Goal: Information Seeking & Learning: Learn about a topic

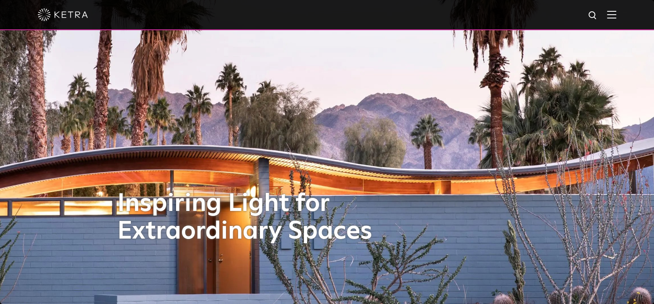
click at [616, 11] on img at bounding box center [611, 14] width 9 height 8
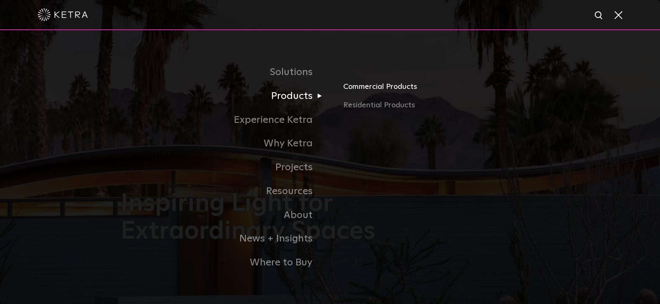
click at [354, 89] on link "Commercial Products" at bounding box center [441, 90] width 196 height 18
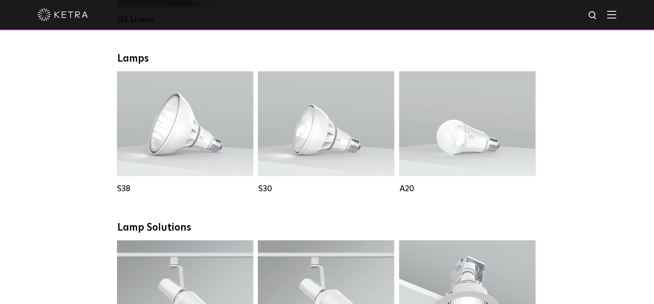
scroll to position [587, 0]
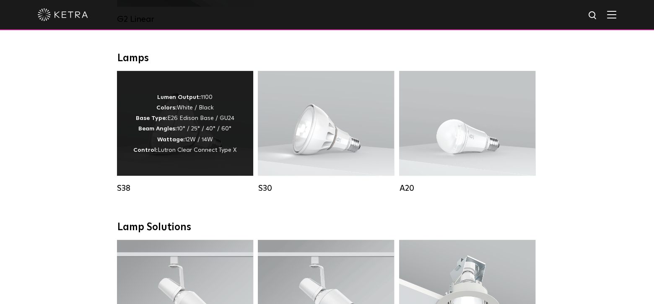
click at [179, 140] on p "Lumen Output: 1100 Colors: White / Black Base Type: E26 Edison Base / GU24 Beam…" at bounding box center [184, 123] width 103 height 63
